Goal: Transaction & Acquisition: Purchase product/service

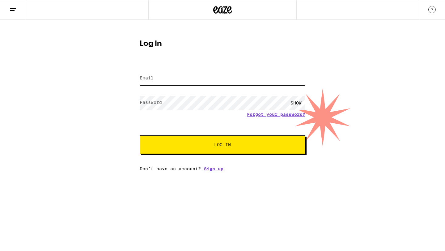
click at [181, 78] on input "Email" at bounding box center [223, 78] width 166 height 14
type input "[EMAIL_ADDRESS][DOMAIN_NAME]"
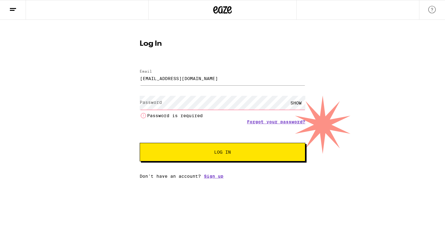
click at [219, 153] on button "Log In" at bounding box center [223, 152] width 166 height 19
click at [214, 119] on div "Forgot your password?" at bounding box center [223, 121] width 166 height 5
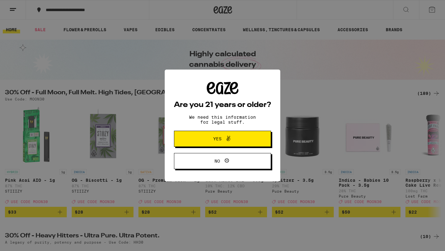
click at [205, 143] on span "Yes" at bounding box center [222, 139] width 47 height 8
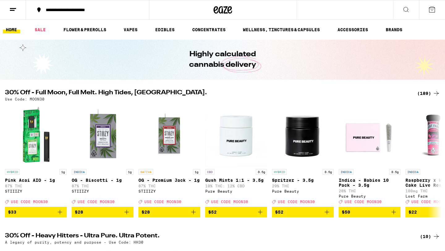
click at [20, 9] on button at bounding box center [13, 9] width 26 height 19
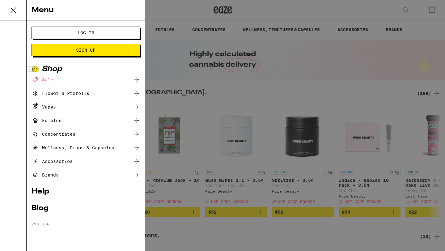
click at [62, 36] on button "Log In" at bounding box center [85, 33] width 108 height 12
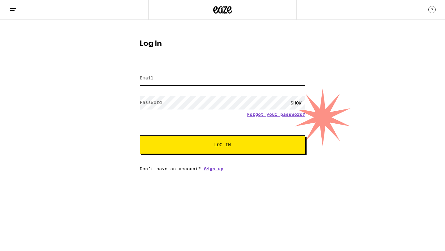
click at [157, 77] on input "Email" at bounding box center [223, 78] width 166 height 14
type input "[EMAIL_ADDRESS][DOMAIN_NAME]"
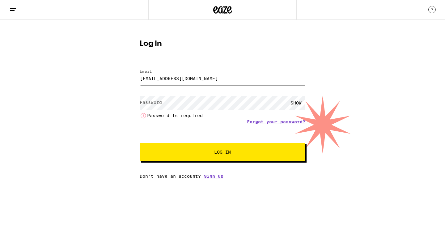
click at [209, 158] on div "Email Email nicoleaellis@gmail.com Password Password SHOW Password is required …" at bounding box center [223, 120] width 166 height 115
click at [274, 121] on link "Forgot your password?" at bounding box center [276, 121] width 58 height 5
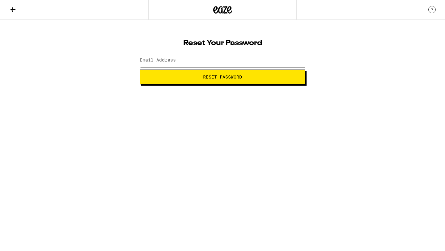
click at [242, 79] on button "Reset Password" at bounding box center [223, 76] width 166 height 15
click at [223, 64] on input "Email Address" at bounding box center [223, 60] width 166 height 14
type input "[EMAIL_ADDRESS][DOMAIN_NAME]"
click at [213, 77] on span "Reset Password" at bounding box center [222, 77] width 39 height 4
click at [297, 62] on div "SHOW" at bounding box center [296, 60] width 19 height 14
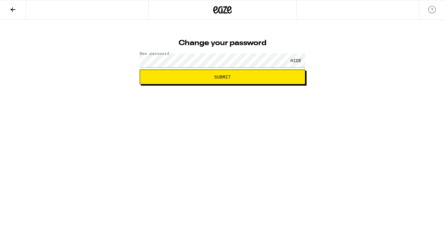
click at [245, 77] on span "Submit" at bounding box center [222, 77] width 155 height 4
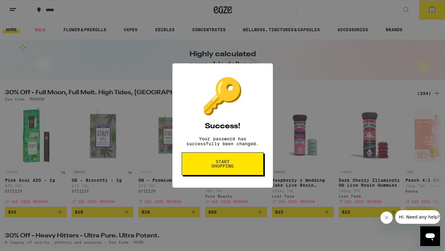
click at [226, 168] on span "Start shopping" at bounding box center [223, 163] width 32 height 9
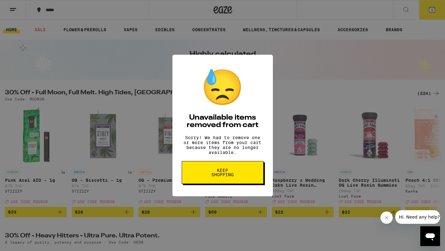
click at [226, 172] on span "Keep Shopping" at bounding box center [223, 172] width 32 height 9
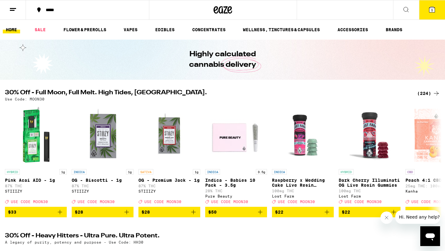
click at [15, 17] on button at bounding box center [13, 9] width 26 height 19
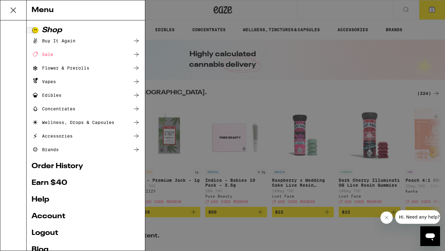
click at [214, 102] on div "Menu Shop Buy It Again Sale Flower & Prerolls Vapes Edibles Concentrates Wellne…" at bounding box center [222, 125] width 445 height 251
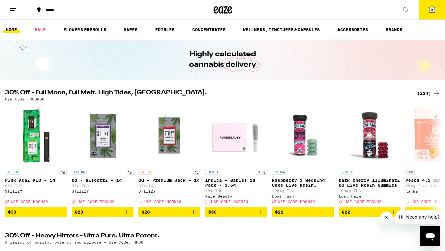
click at [79, 12] on div "*****" at bounding box center [91, 10] width 97 height 4
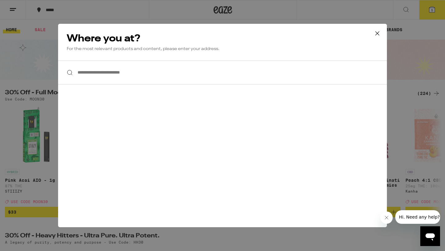
click at [90, 77] on input "**********" at bounding box center [222, 73] width 329 height 24
click at [9, 9] on div "**********" at bounding box center [222, 125] width 445 height 251
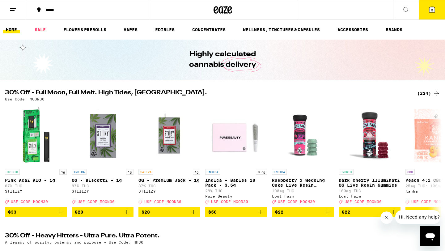
click at [9, 9] on button at bounding box center [13, 9] width 26 height 19
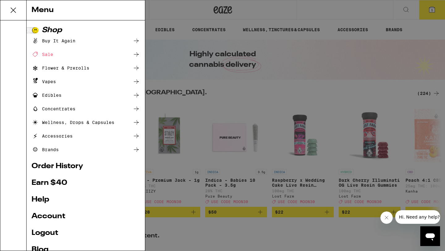
click at [381, 14] on div "Menu Shop Buy It Again Sale Flower & Prerolls Vapes Edibles Concentrates Wellne…" at bounding box center [222, 125] width 445 height 251
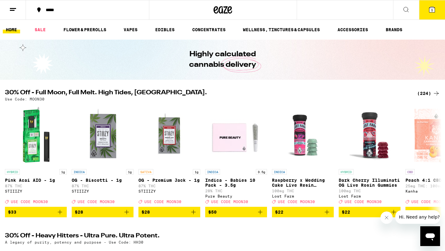
click at [14, 10] on icon at bounding box center [12, 9] width 7 height 7
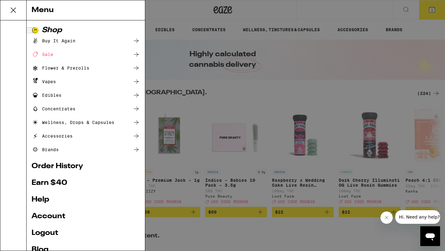
click at [49, 38] on div "Buy It Again" at bounding box center [53, 40] width 44 height 7
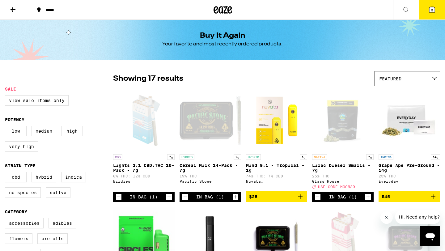
click at [58, 8] on div "*****" at bounding box center [91, 10] width 97 height 4
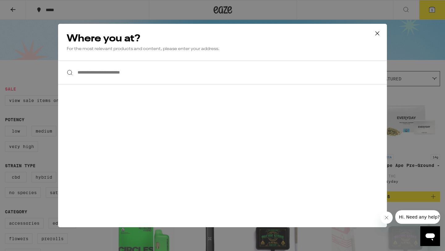
click at [98, 75] on input "**********" at bounding box center [222, 73] width 329 height 24
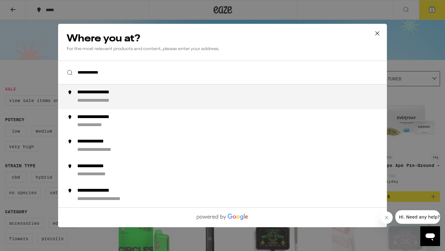
click at [93, 93] on div "**********" at bounding box center [104, 92] width 54 height 6
type input "**********"
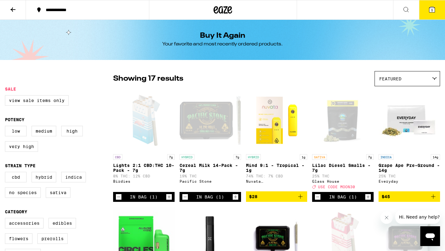
click at [17, 6] on button at bounding box center [13, 9] width 26 height 19
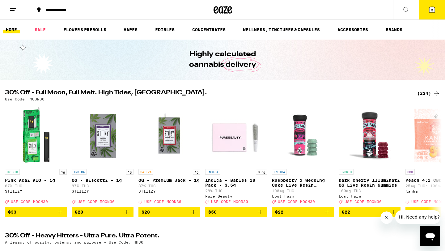
click at [17, 6] on button at bounding box center [13, 9] width 26 height 19
click at [10, 6] on icon at bounding box center [12, 9] width 7 height 7
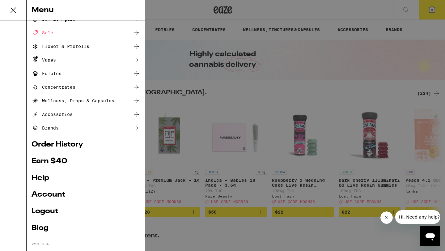
scroll to position [33, 0]
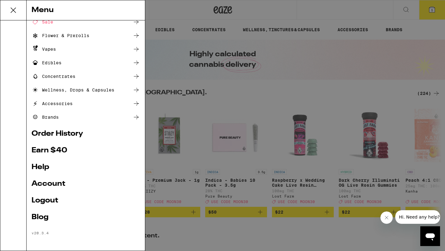
click at [54, 183] on link "Account" at bounding box center [85, 183] width 108 height 7
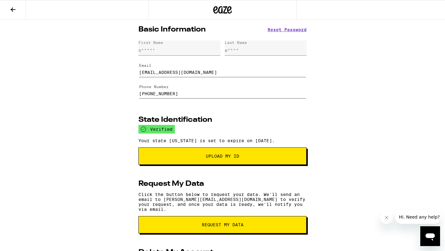
click at [13, 8] on icon at bounding box center [12, 9] width 7 height 7
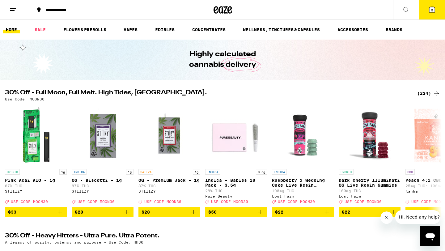
click at [353, 10] on div "**********" at bounding box center [222, 10] width 445 height 20
click at [430, 12] on icon at bounding box center [432, 10] width 6 height 6
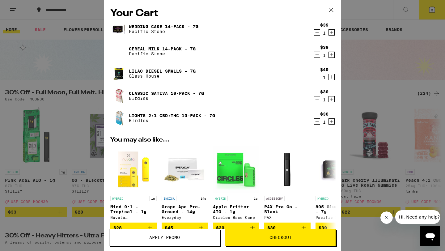
click at [134, 93] on link "Classic Sativa 10-Pack - 7g" at bounding box center [166, 93] width 75 height 5
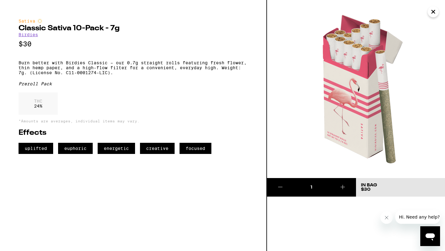
click at [433, 12] on icon "Close" at bounding box center [432, 11] width 3 height 3
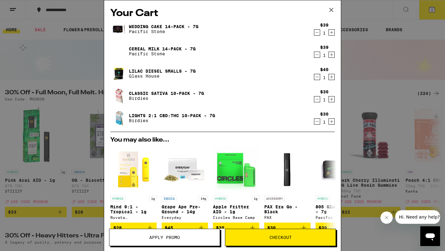
click at [317, 99] on icon "Decrement" at bounding box center [317, 98] width 6 height 7
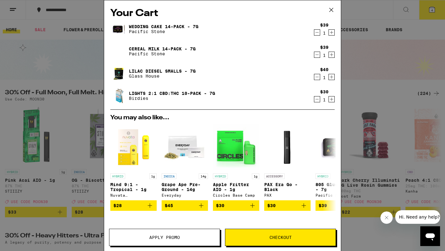
click at [317, 100] on icon "Decrement" at bounding box center [317, 98] width 6 height 7
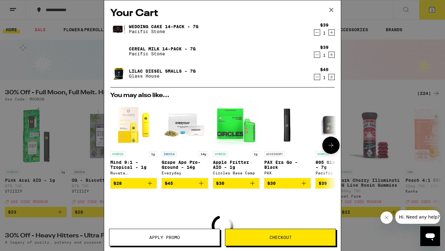
click at [329, 146] on icon at bounding box center [330, 145] width 5 height 4
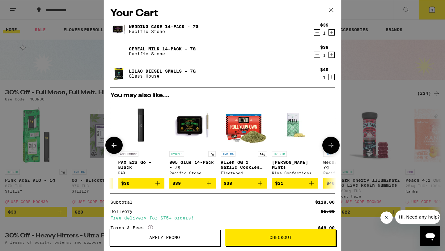
scroll to position [0, 157]
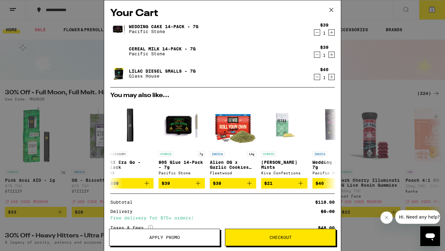
click at [331, 8] on icon at bounding box center [330, 9] width 9 height 9
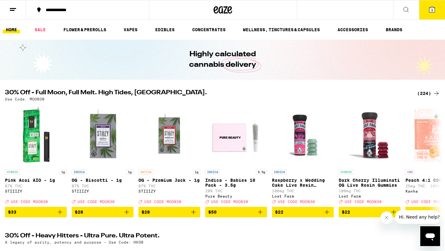
click at [347, 10] on div "**********" at bounding box center [222, 10] width 445 height 20
click at [404, 12] on icon at bounding box center [405, 9] width 7 height 7
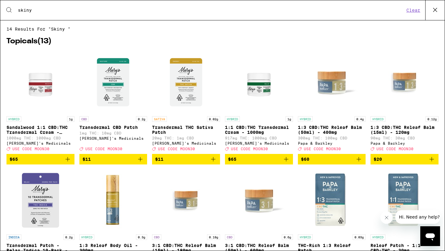
click at [36, 12] on input "skiny" at bounding box center [211, 10] width 387 height 6
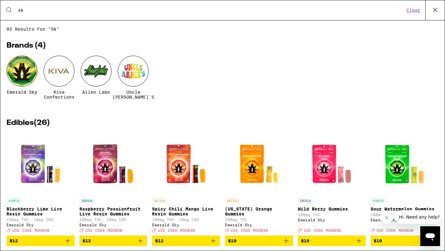
type input "s"
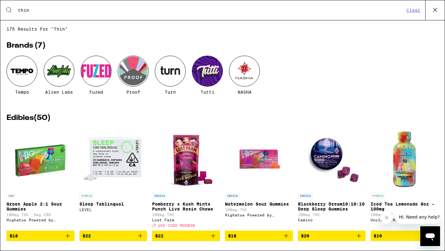
type input "thin"
click at [42, 7] on div "Search for Products thin Clear" at bounding box center [222, 10] width 444 height 20
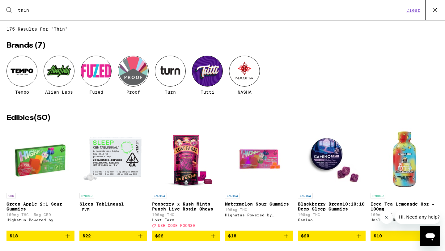
click at [40, 11] on input "thin" at bounding box center [211, 10] width 387 height 6
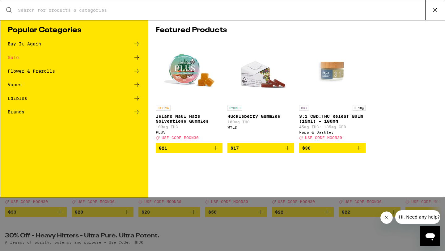
click at [40, 11] on input "Search for Products" at bounding box center [221, 10] width 407 height 6
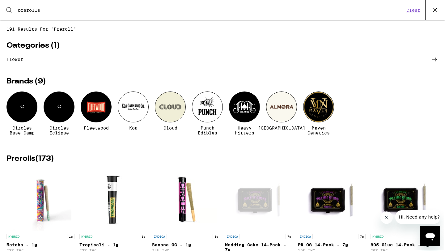
type input "prerolls"
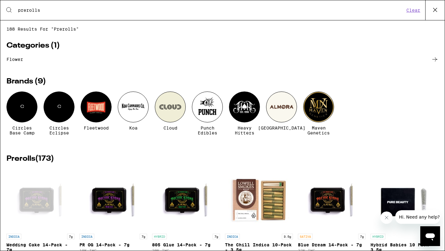
click at [413, 11] on button "Clear" at bounding box center [413, 10] width 18 height 6
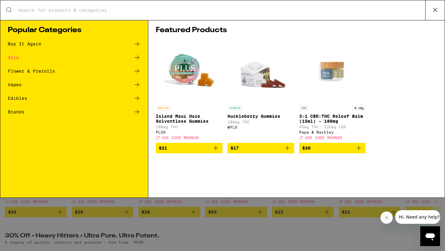
click at [282, 10] on input "Search for Products" at bounding box center [221, 10] width 407 height 6
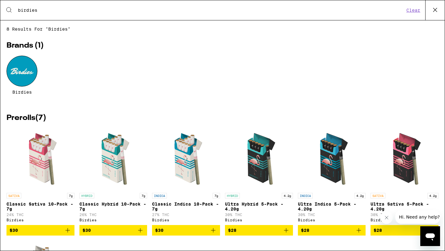
type input "birdies"
click at [411, 10] on button "Clear" at bounding box center [413, 10] width 18 height 6
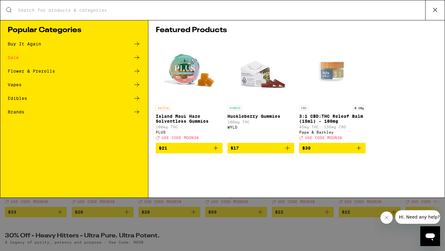
click at [62, 12] on input "Search for Products" at bounding box center [221, 10] width 407 height 6
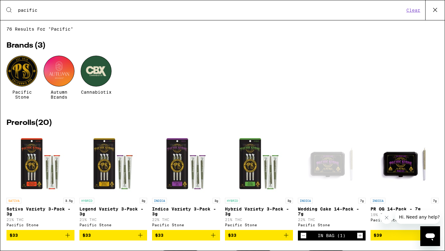
type input "pacific"
click at [25, 82] on div at bounding box center [21, 71] width 31 height 31
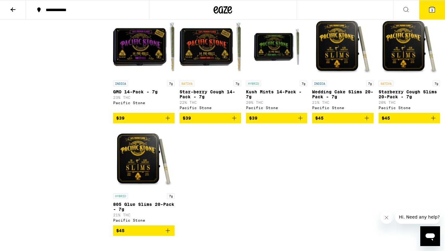
scroll to position [631, 0]
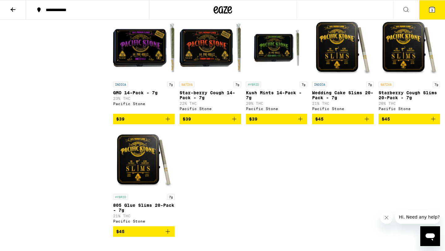
click at [368, 123] on icon "Add to bag" at bounding box center [366, 118] width 7 height 7
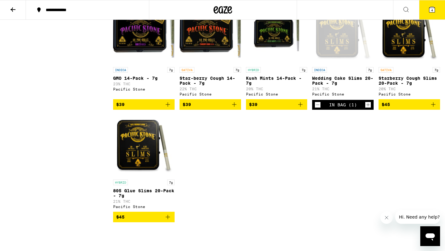
scroll to position [647, 0]
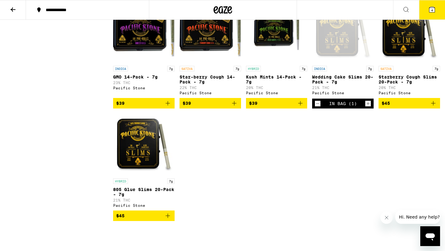
click at [168, 219] on icon "Add to bag" at bounding box center [167, 215] width 7 height 7
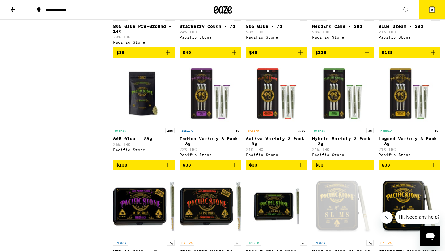
scroll to position [456, 0]
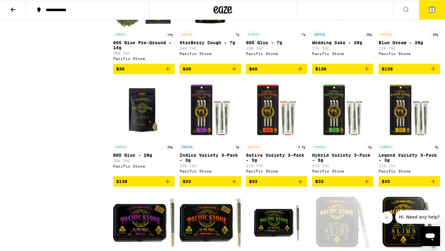
click at [433, 9] on icon at bounding box center [432, 10] width 6 height 6
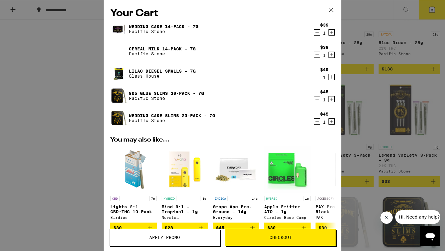
click at [317, 56] on icon "Decrement" at bounding box center [317, 54] width 6 height 7
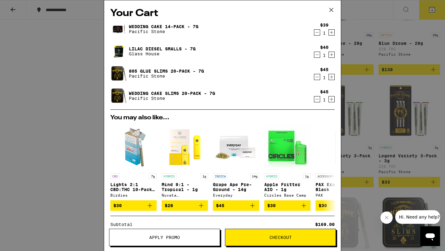
click at [316, 31] on icon "Decrement" at bounding box center [317, 32] width 6 height 7
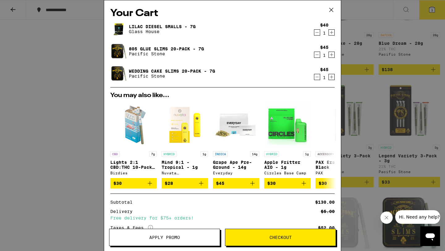
click at [317, 33] on icon "Decrement" at bounding box center [317, 32] width 6 height 7
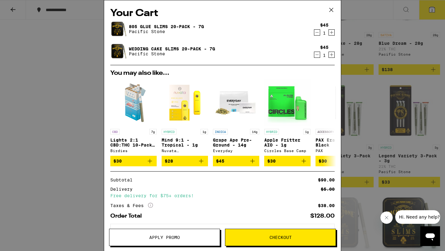
click at [332, 9] on icon at bounding box center [331, 10] width 4 height 4
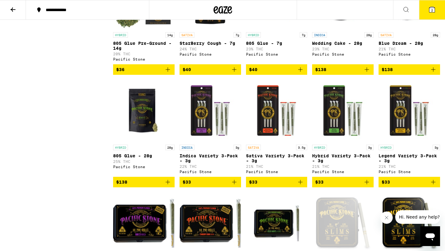
click at [337, 8] on div "**********" at bounding box center [222, 10] width 445 height 20
click at [398, 8] on button at bounding box center [406, 9] width 26 height 19
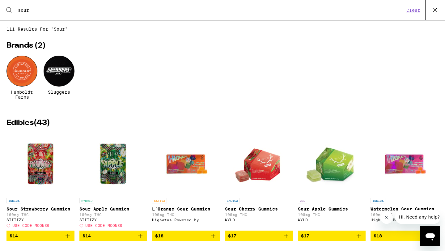
type input "sour diesel"
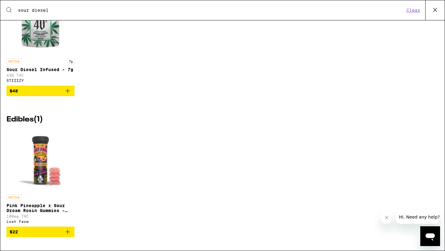
scroll to position [448, 0]
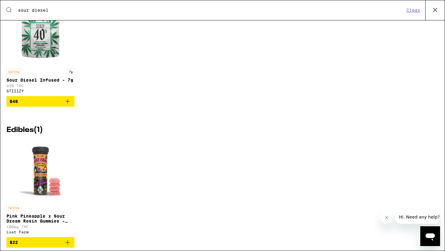
click at [65, 105] on icon "Add to bag" at bounding box center [67, 101] width 7 height 7
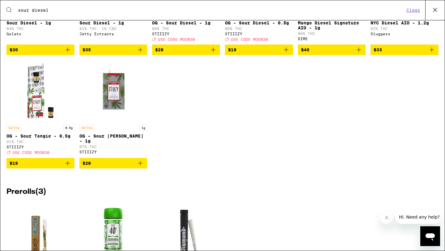
scroll to position [0, 0]
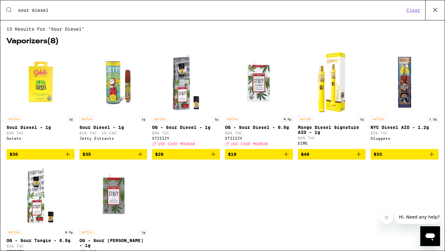
click at [436, 10] on icon at bounding box center [434, 9] width 9 height 9
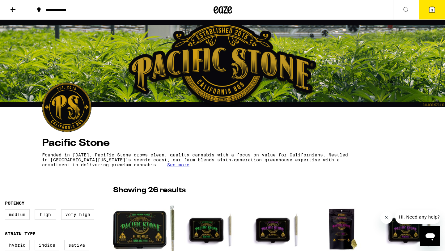
click at [435, 8] on icon at bounding box center [431, 9] width 7 height 7
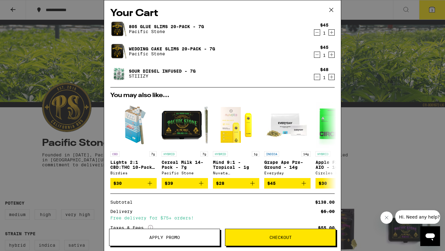
click at [334, 6] on icon at bounding box center [330, 9] width 9 height 9
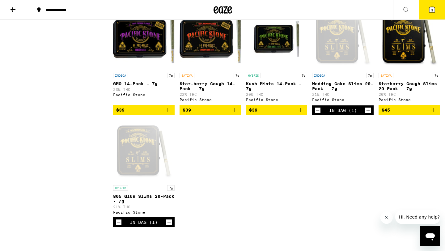
scroll to position [679, 0]
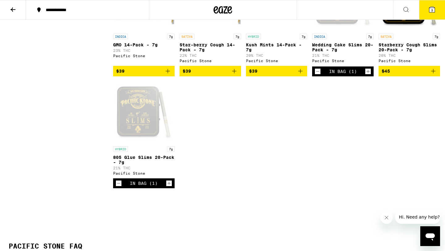
click at [170, 187] on icon "Increment" at bounding box center [169, 182] width 6 height 7
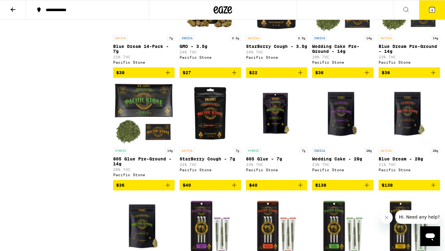
scroll to position [98, 0]
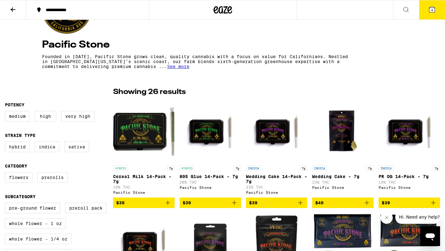
click at [429, 6] on icon at bounding box center [431, 9] width 7 height 7
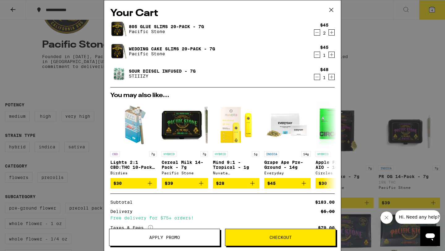
click at [259, 234] on button "Checkout" at bounding box center [280, 236] width 111 height 17
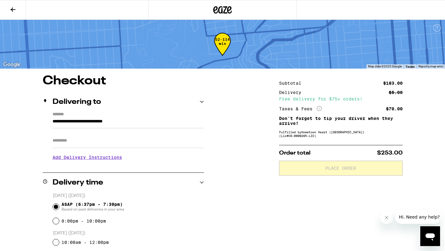
click at [162, 140] on input "Apt/Suite" at bounding box center [127, 140] width 151 height 15
type input "**"
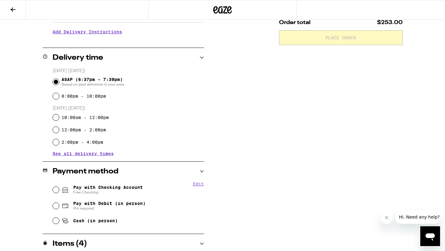
scroll to position [131, 0]
click at [57, 191] on input "Pay with Checking Account Free Checking" at bounding box center [56, 189] width 6 height 6
radio input "true"
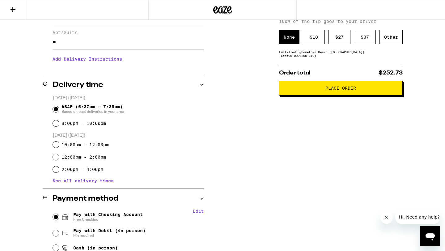
scroll to position [0, 0]
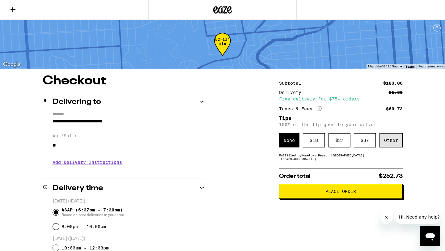
click at [388, 142] on div "Other" at bounding box center [390, 140] width 23 height 14
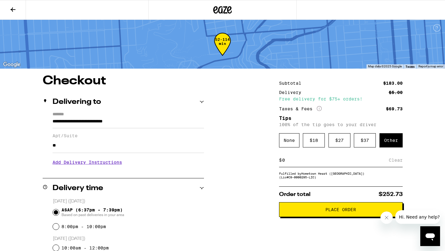
click at [395, 139] on div "Other" at bounding box center [390, 140] width 23 height 14
click at [312, 138] on div "$ 18" at bounding box center [314, 140] width 22 height 14
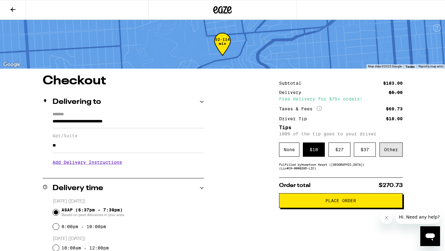
click at [382, 146] on div "Other" at bounding box center [390, 149] width 23 height 14
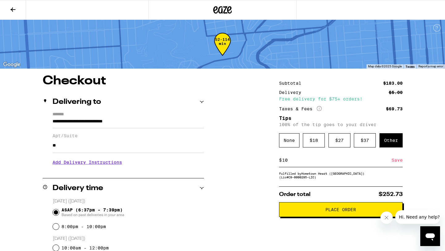
type input "10"
click at [397, 162] on div "Save" at bounding box center [396, 160] width 11 height 14
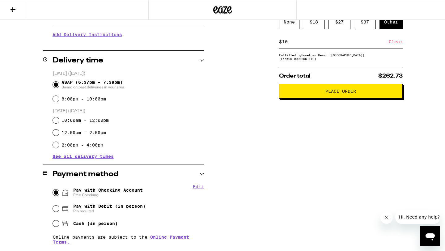
scroll to position [67, 0]
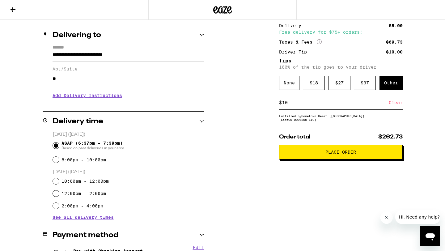
click at [346, 159] on button "Place Order" at bounding box center [341, 152] width 124 height 15
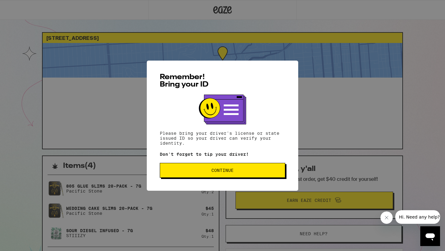
click at [219, 174] on button "Continue" at bounding box center [222, 170] width 125 height 15
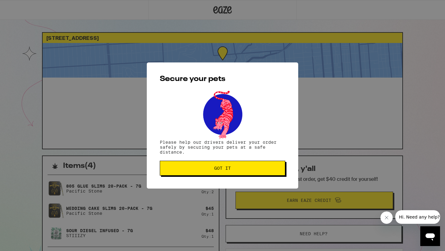
click at [219, 174] on button "Got it" at bounding box center [222, 168] width 125 height 15
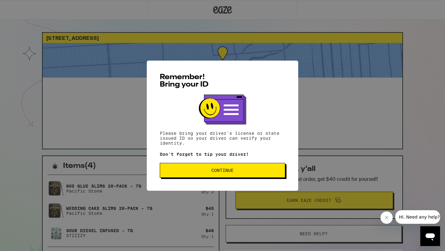
click at [227, 171] on span "Continue" at bounding box center [222, 170] width 22 height 4
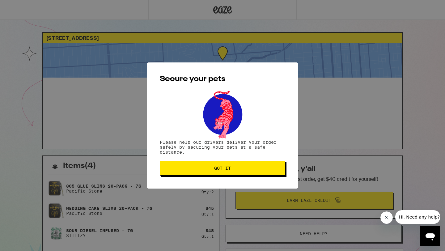
click at [210, 165] on button "Got it" at bounding box center [222, 168] width 125 height 15
